Goal: Task Accomplishment & Management: Use online tool/utility

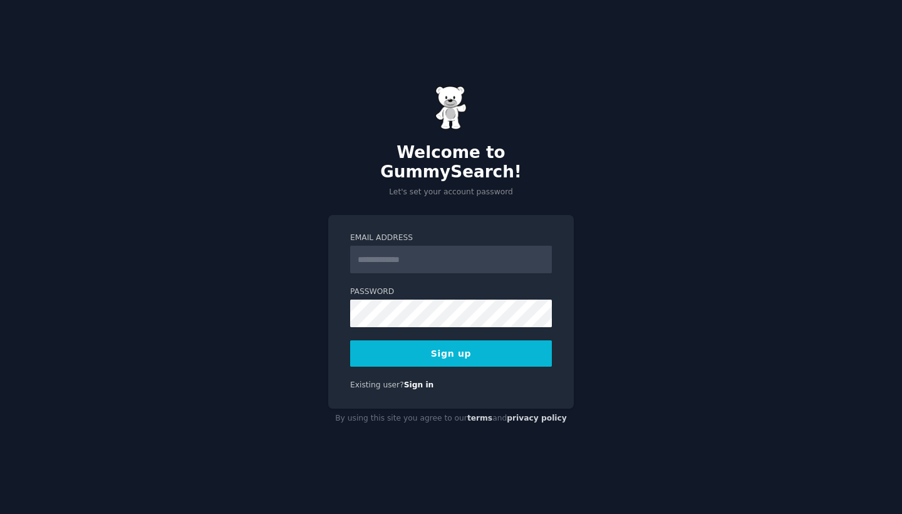
click at [372, 249] on input "Email Address" at bounding box center [451, 260] width 202 height 28
click at [295, 218] on div "Welcome to GummySearch! Let's set your account password Email Address Password …" at bounding box center [451, 257] width 902 height 514
click at [417, 247] on input "Email Address" at bounding box center [451, 260] width 202 height 28
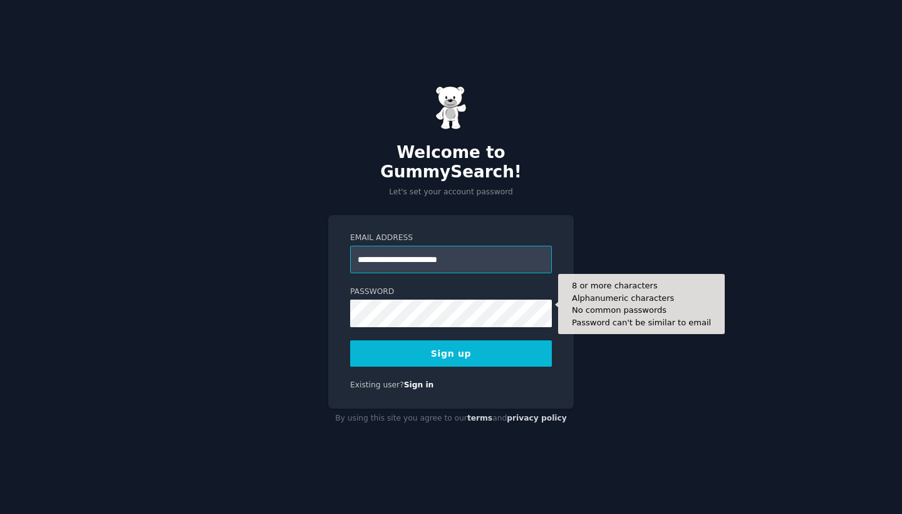
type input "**********"
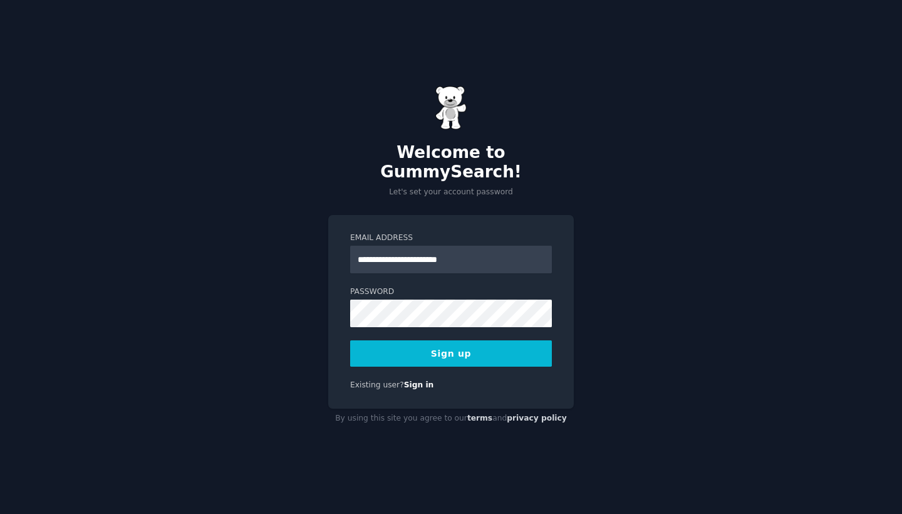
click at [494, 350] on button "Sign up" at bounding box center [451, 353] width 202 height 26
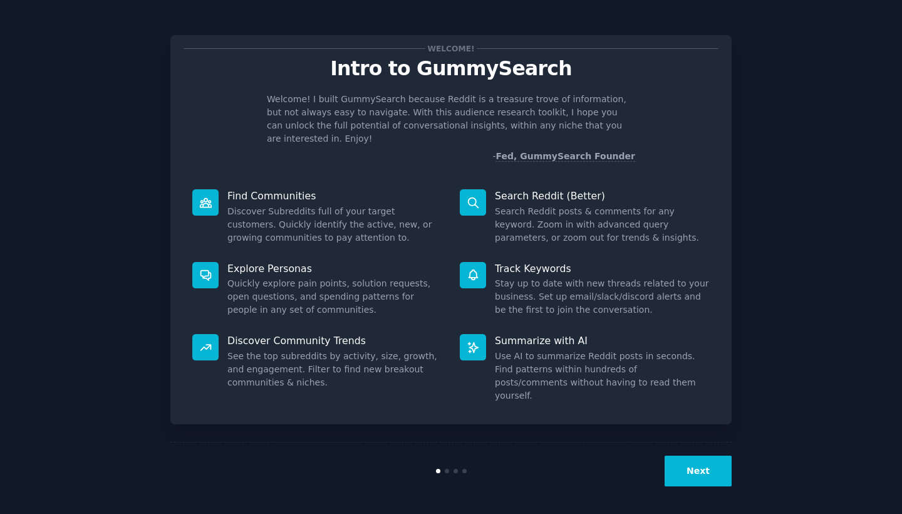
click at [694, 471] on button "Next" at bounding box center [698, 470] width 67 height 31
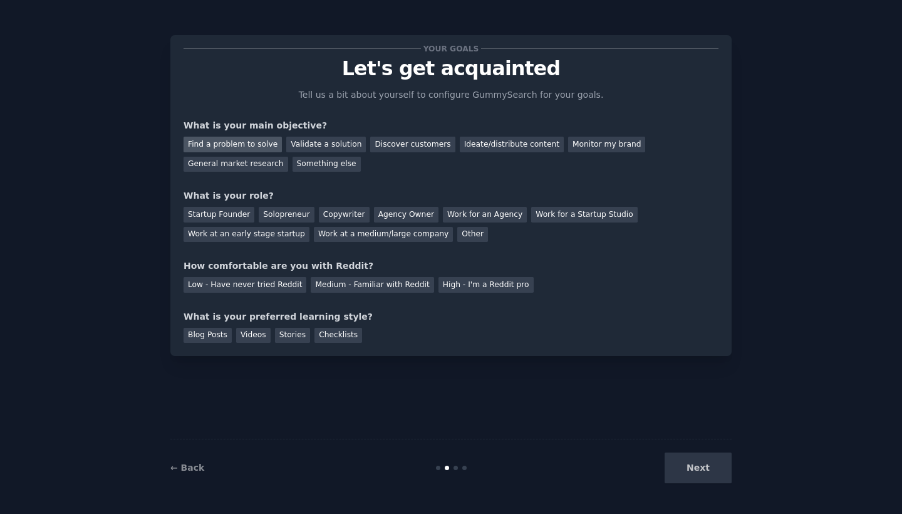
click at [236, 145] on div "Find a problem to solve" at bounding box center [233, 145] width 98 height 16
click at [300, 142] on div "Validate a solution" at bounding box center [326, 145] width 80 height 16
click at [252, 143] on div "Find a problem to solve" at bounding box center [233, 145] width 98 height 16
click at [251, 140] on div "Find a problem to solve" at bounding box center [233, 145] width 98 height 16
click at [281, 213] on div "Solopreneur" at bounding box center [286, 215] width 55 height 16
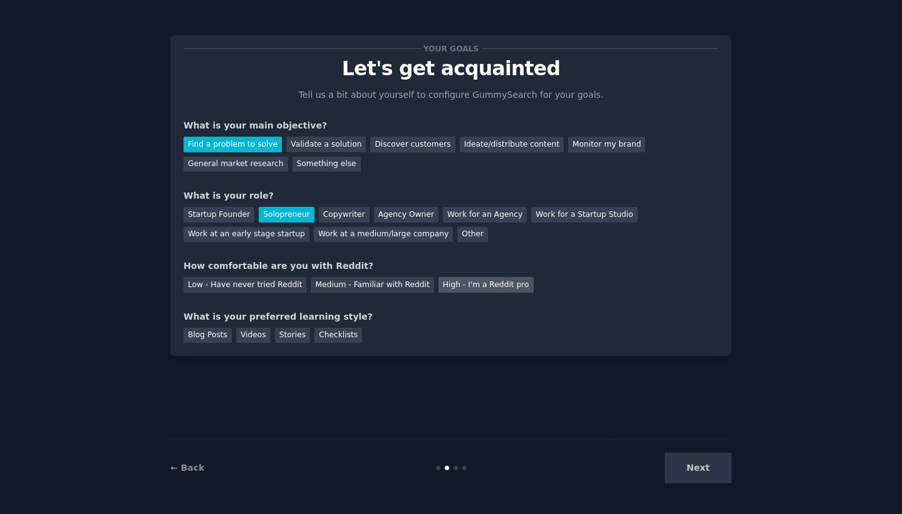
click at [445, 284] on div "High - I'm a Reddit pro" at bounding box center [485, 285] width 95 height 16
click at [217, 338] on div "Blog Posts" at bounding box center [208, 336] width 48 height 16
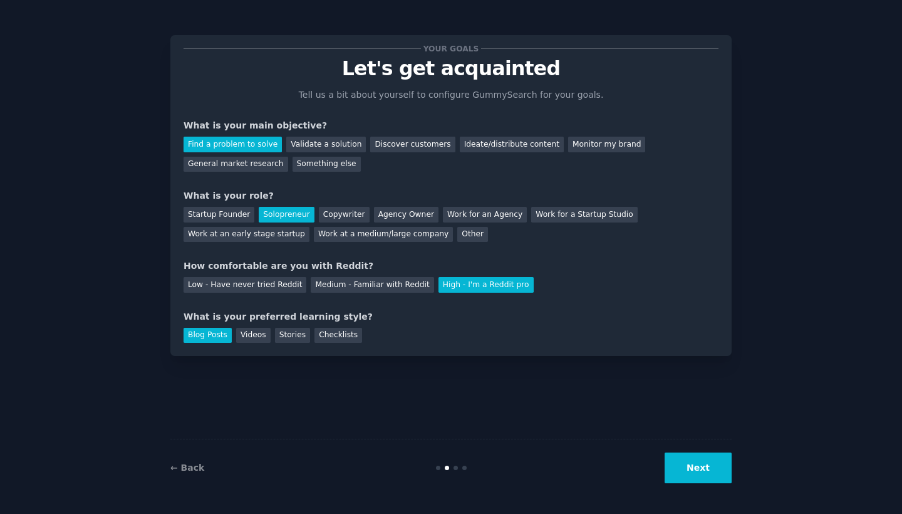
click at [703, 479] on button "Next" at bounding box center [698, 467] width 67 height 31
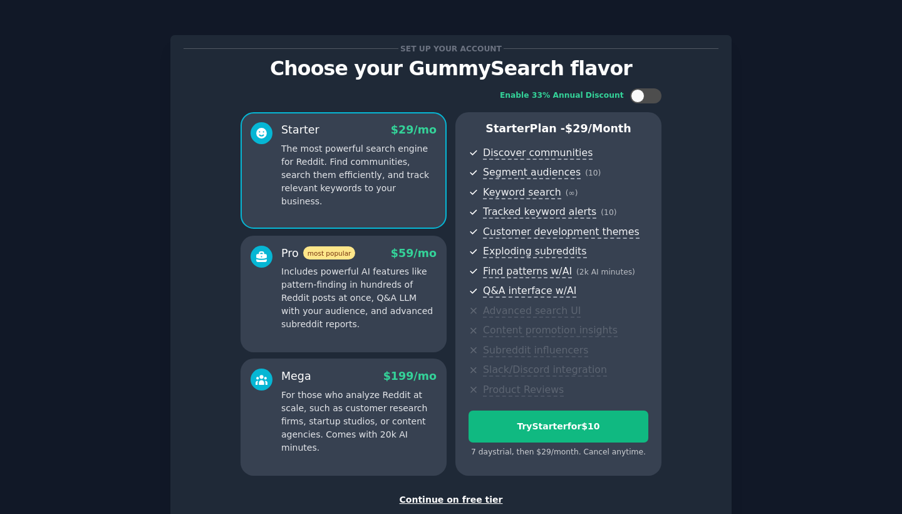
click at [483, 497] on div "Continue on free tier" at bounding box center [451, 499] width 535 height 13
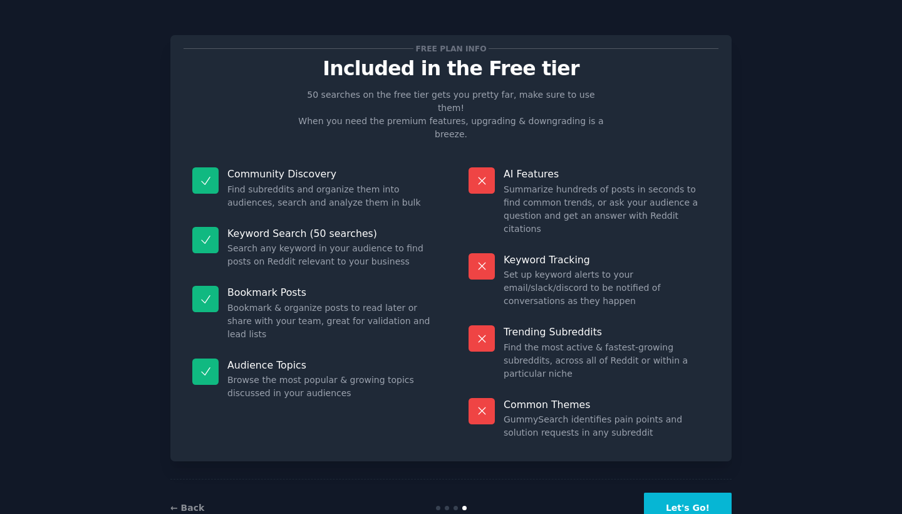
click at [685, 492] on button "Let's Go!" at bounding box center [688, 507] width 88 height 31
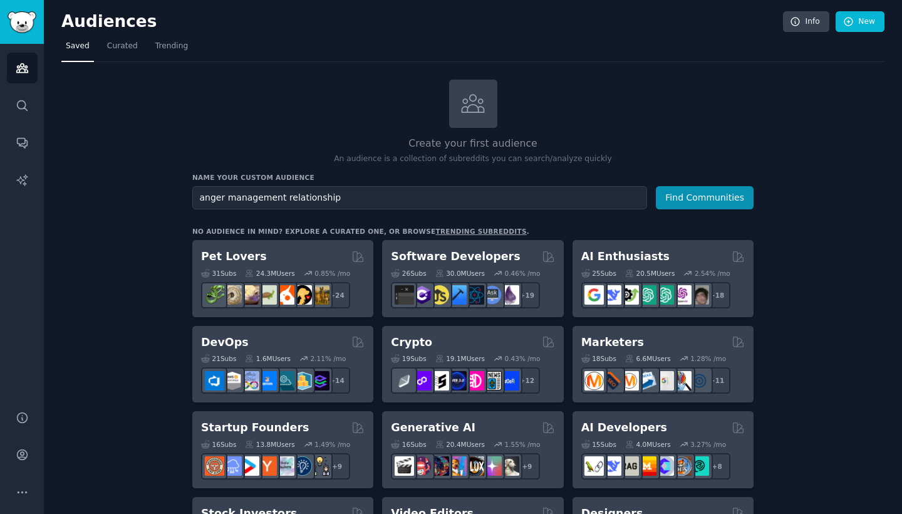
type input "anger management relationship"
click at [705, 196] on button "Find Communities" at bounding box center [705, 197] width 98 height 23
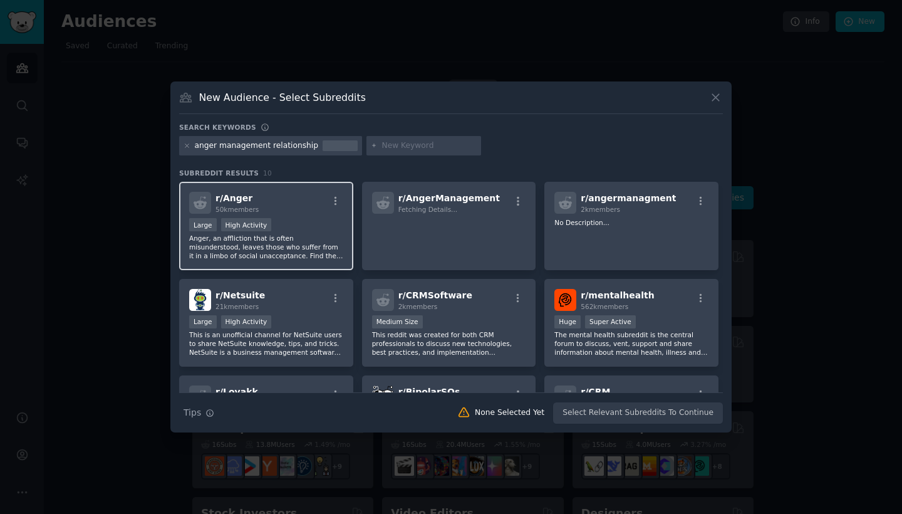
click at [328, 246] on p "Anger, an affliction that is often misunderstood, leaves those who suffer from …" at bounding box center [266, 247] width 154 height 26
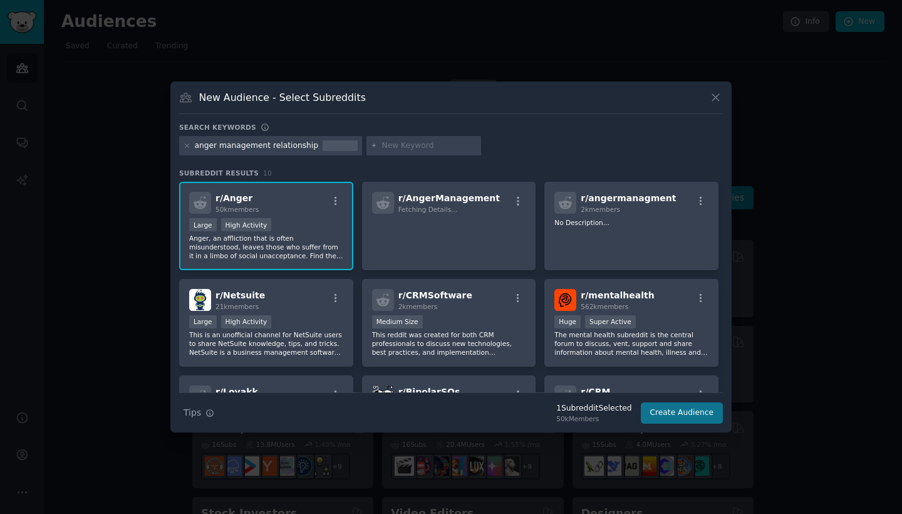
click at [686, 417] on button "Create Audience" at bounding box center [682, 412] width 83 height 21
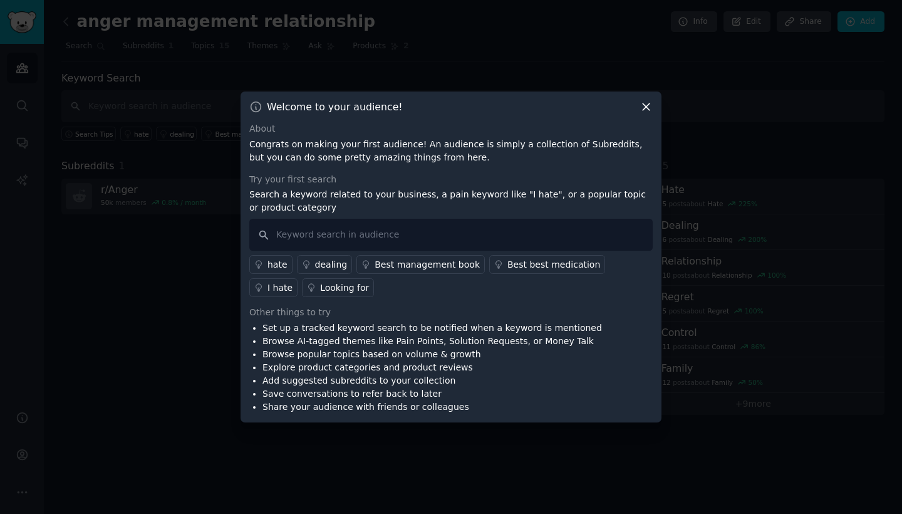
click at [544, 262] on div "Best best medication" at bounding box center [553, 264] width 93 height 13
